Goal: Task Accomplishment & Management: Manage account settings

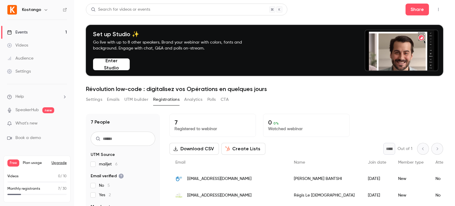
scroll to position [58, 0]
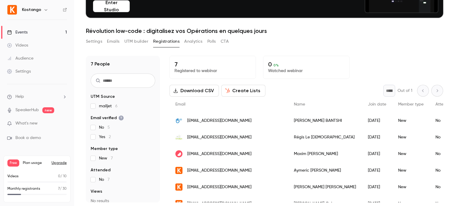
click at [89, 40] on button "Settings" at bounding box center [94, 41] width 16 height 9
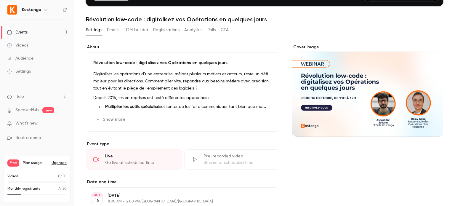
scroll to position [71, 0]
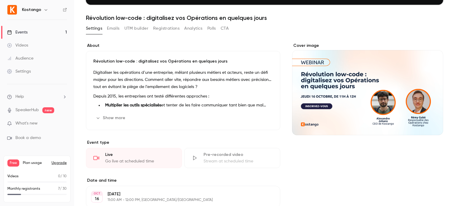
click at [256, 118] on icon "button" at bounding box center [256, 117] width 5 height 5
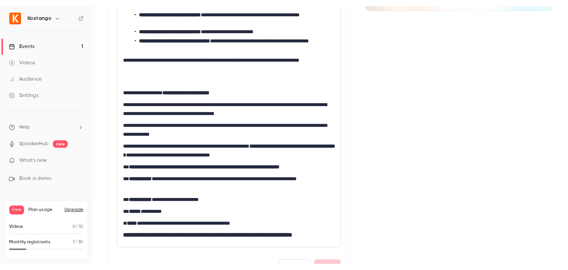
scroll to position [202, 0]
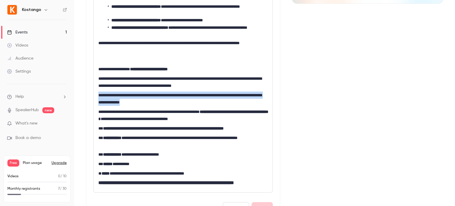
drag, startPoint x: 97, startPoint y: 93, endPoint x: 200, endPoint y: 105, distance: 103.4
click at [200, 105] on div "**********" at bounding box center [183, 79] width 179 height 225
copy p "**********"
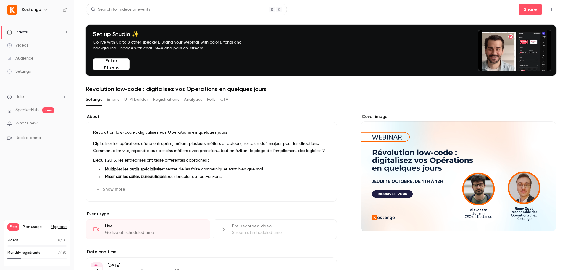
click at [166, 103] on button "Registrations" at bounding box center [166, 99] width 26 height 9
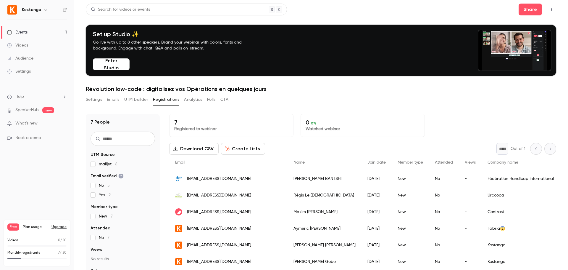
click at [224, 100] on button "CTA" at bounding box center [224, 99] width 8 height 9
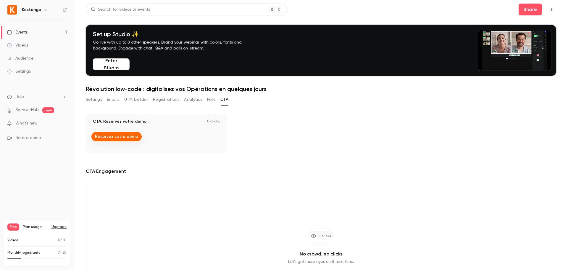
click at [96, 99] on button "Settings" at bounding box center [94, 99] width 16 height 9
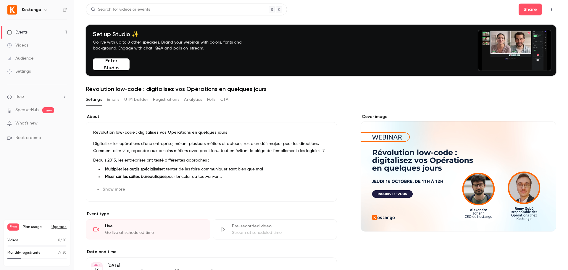
click at [116, 100] on button "Emails" at bounding box center [113, 99] width 12 height 9
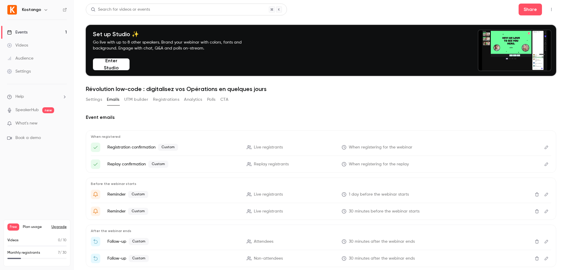
click at [267, 106] on div "Settings Emails UTM builder Registrations Analytics Polls CTA" at bounding box center [321, 101] width 471 height 12
